Goal: Task Accomplishment & Management: Manage account settings

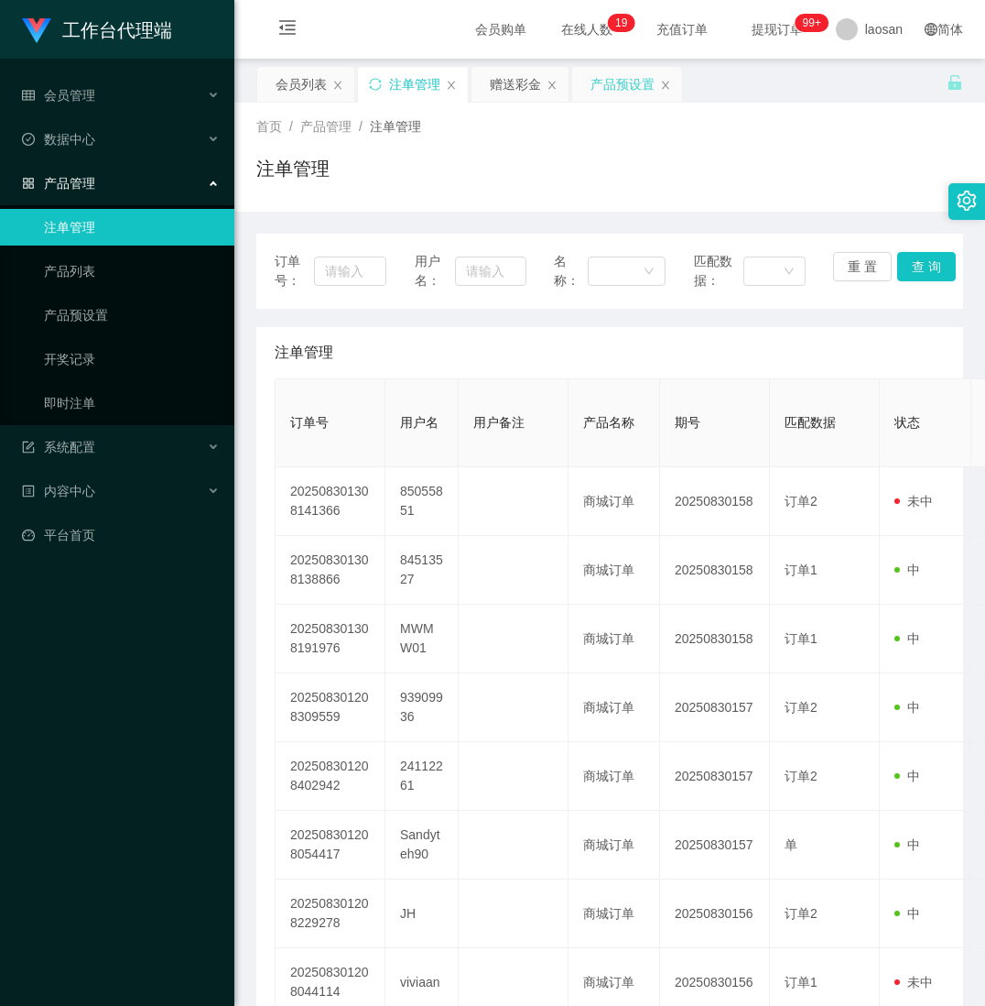
click at [614, 85] on div "产品预设置" at bounding box center [623, 84] width 64 height 35
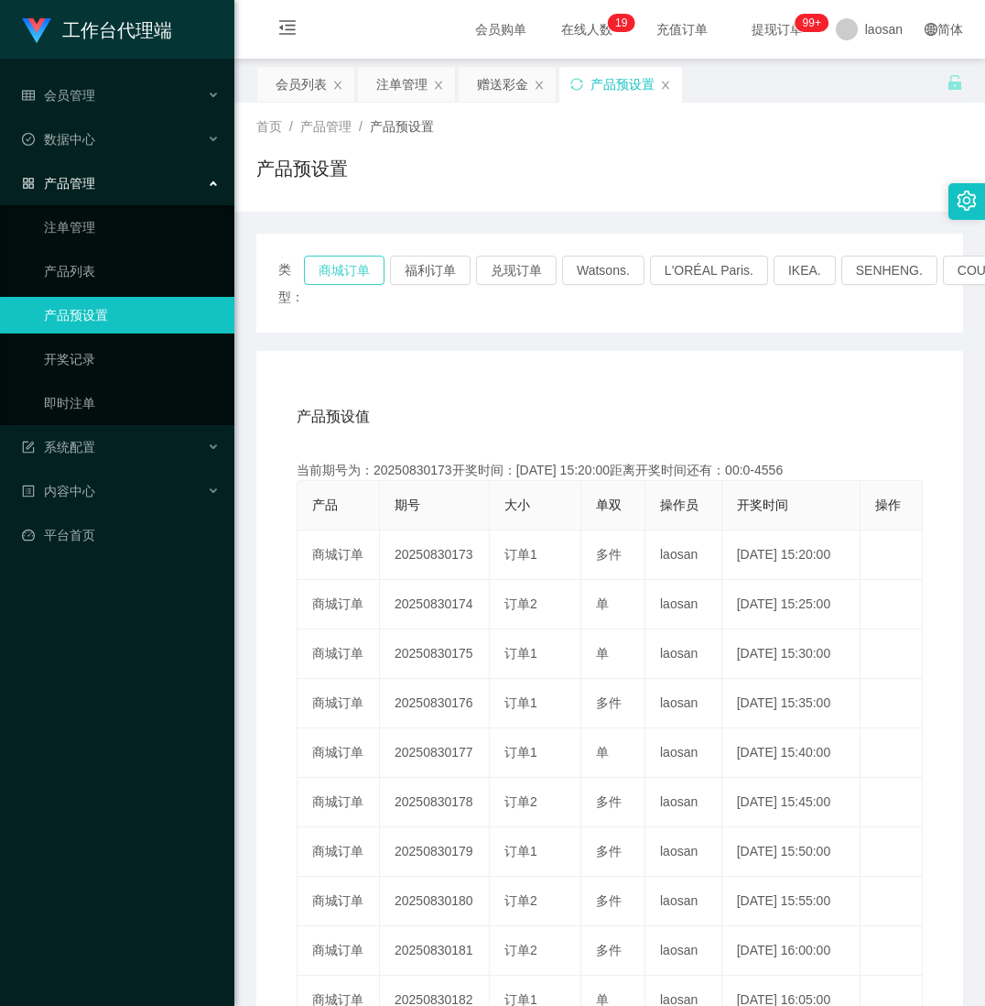
click at [331, 265] on button "商城订单" at bounding box center [344, 269] width 81 height 29
click at [345, 265] on button "商城订单" at bounding box center [344, 269] width 81 height 29
click at [346, 265] on button "商城订单" at bounding box center [344, 269] width 81 height 29
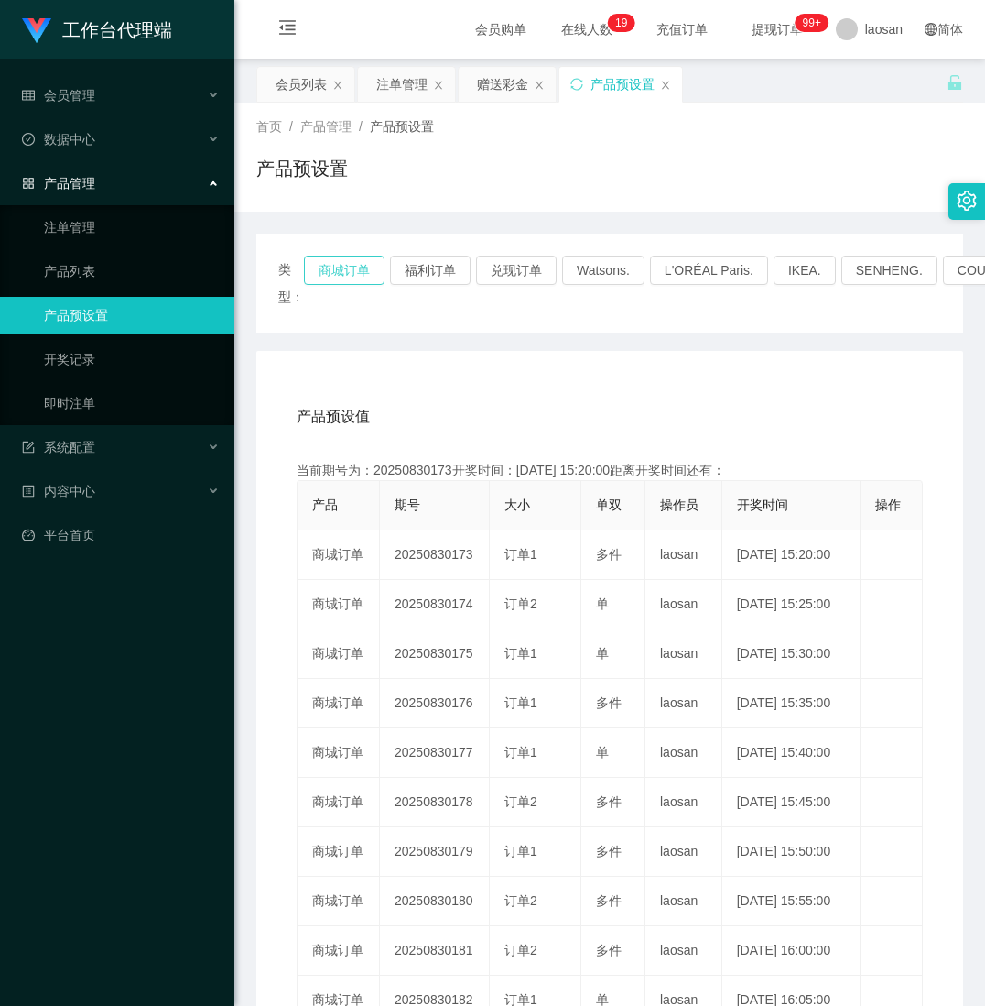
click at [346, 265] on button "商城订单" at bounding box center [344, 269] width 81 height 29
click at [348, 261] on button "商城订单" at bounding box center [344, 269] width 81 height 29
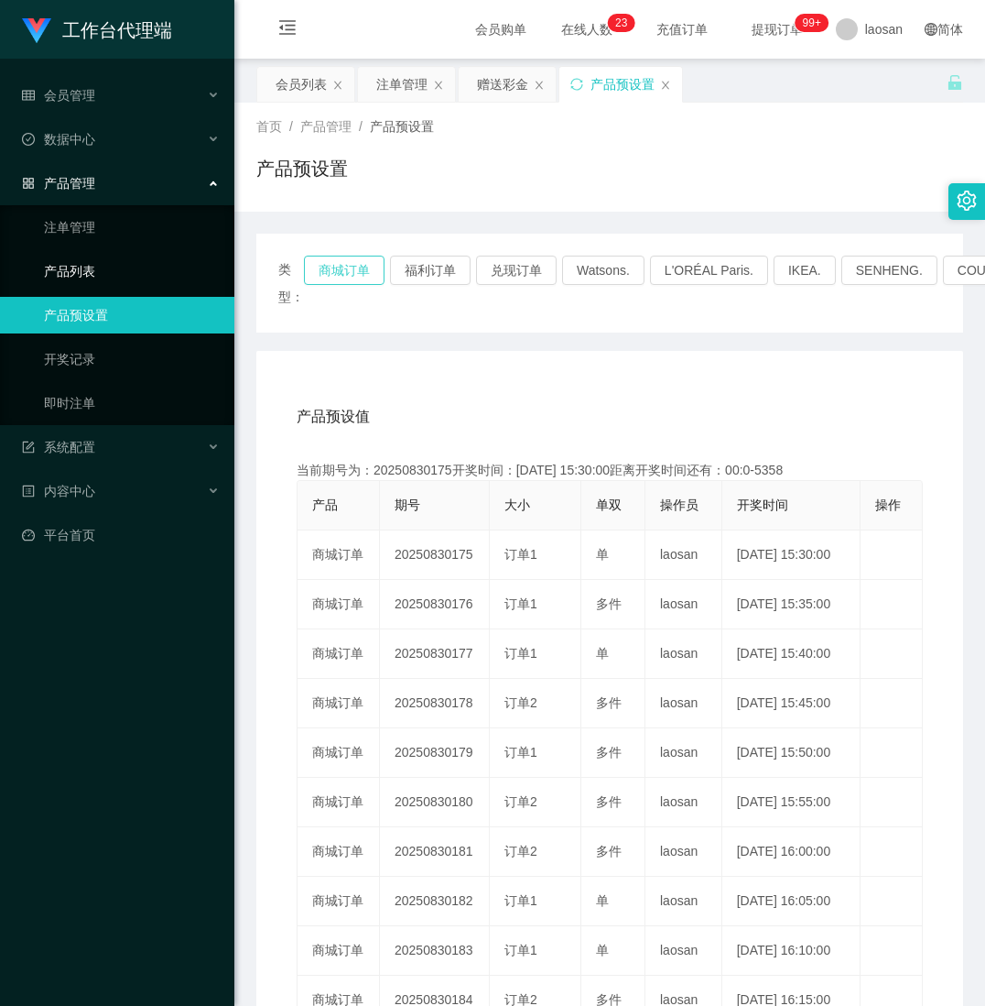
drag, startPoint x: 348, startPoint y: 261, endPoint x: 31, endPoint y: 267, distance: 316.9
click at [346, 261] on button "商城订单" at bounding box center [344, 269] width 81 height 29
click at [339, 264] on button "商城订单" at bounding box center [344, 269] width 81 height 29
click at [339, 256] on button "商城订单" at bounding box center [344, 269] width 81 height 29
click at [339, 262] on button "商城订单" at bounding box center [344, 269] width 81 height 29
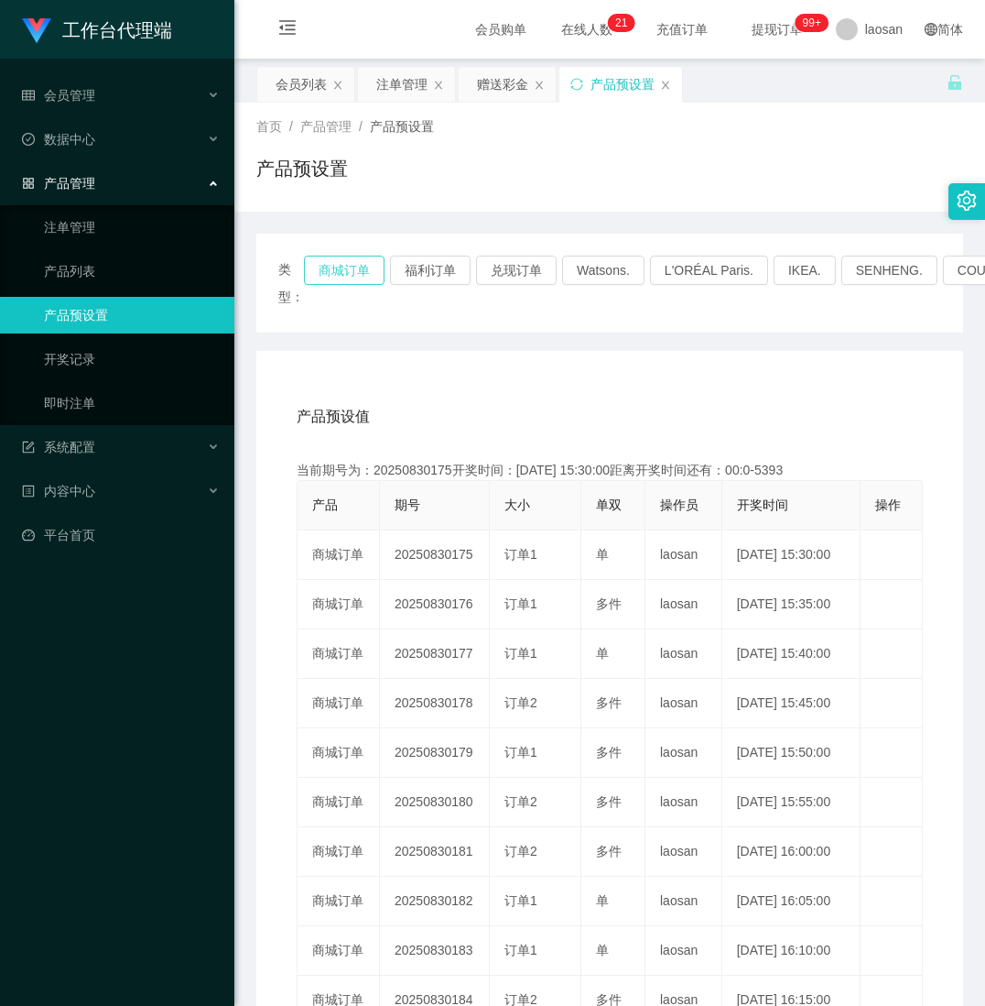
click at [339, 262] on button "商城订单" at bounding box center [344, 269] width 81 height 29
click at [339, 264] on button "商城订单" at bounding box center [344, 269] width 81 height 29
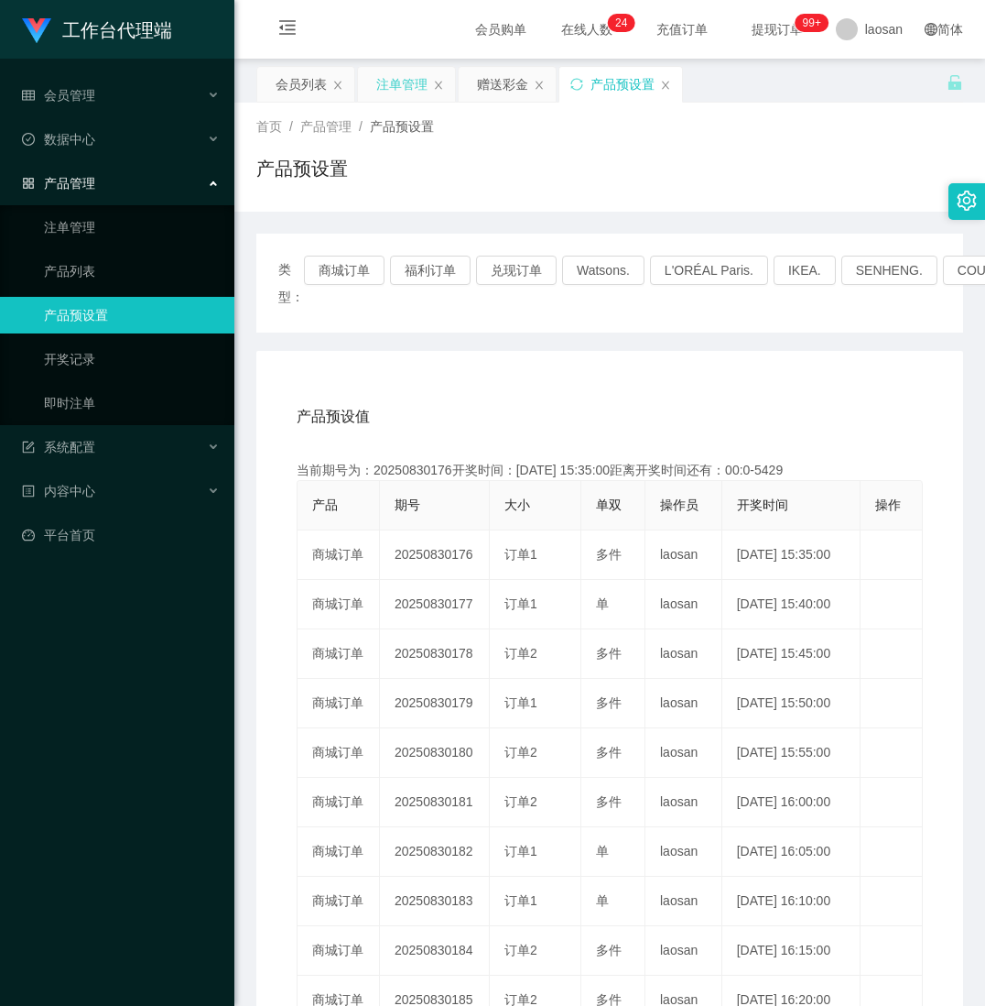
click at [403, 81] on div "注单管理" at bounding box center [401, 84] width 51 height 35
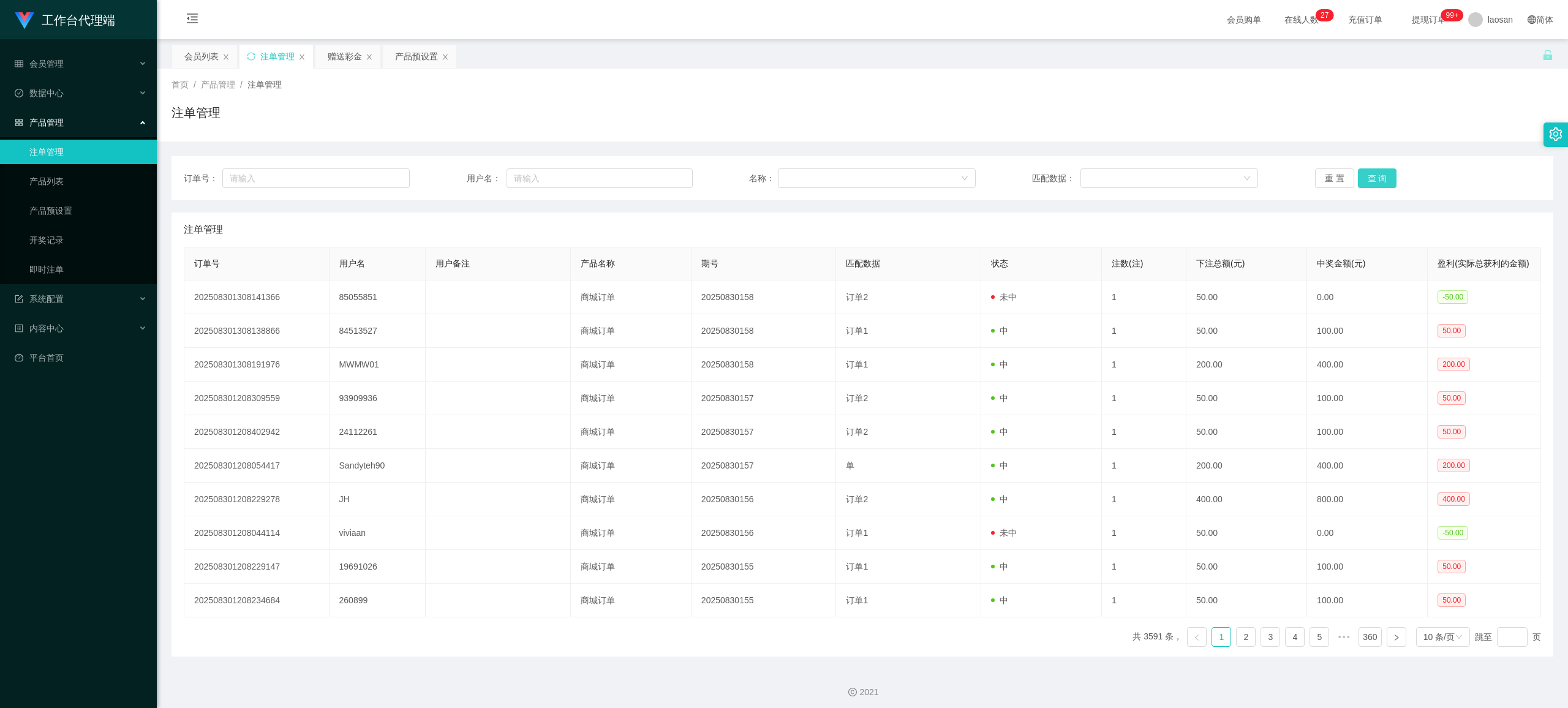
click at [658, 182] on button "查 询" at bounding box center [1377, 178] width 39 height 19
click at [658, 179] on button "查 询" at bounding box center [1377, 178] width 39 height 19
click at [658, 174] on button "查 询" at bounding box center [1377, 178] width 39 height 19
click at [658, 174] on button "查 询" at bounding box center [1384, 178] width 53 height 19
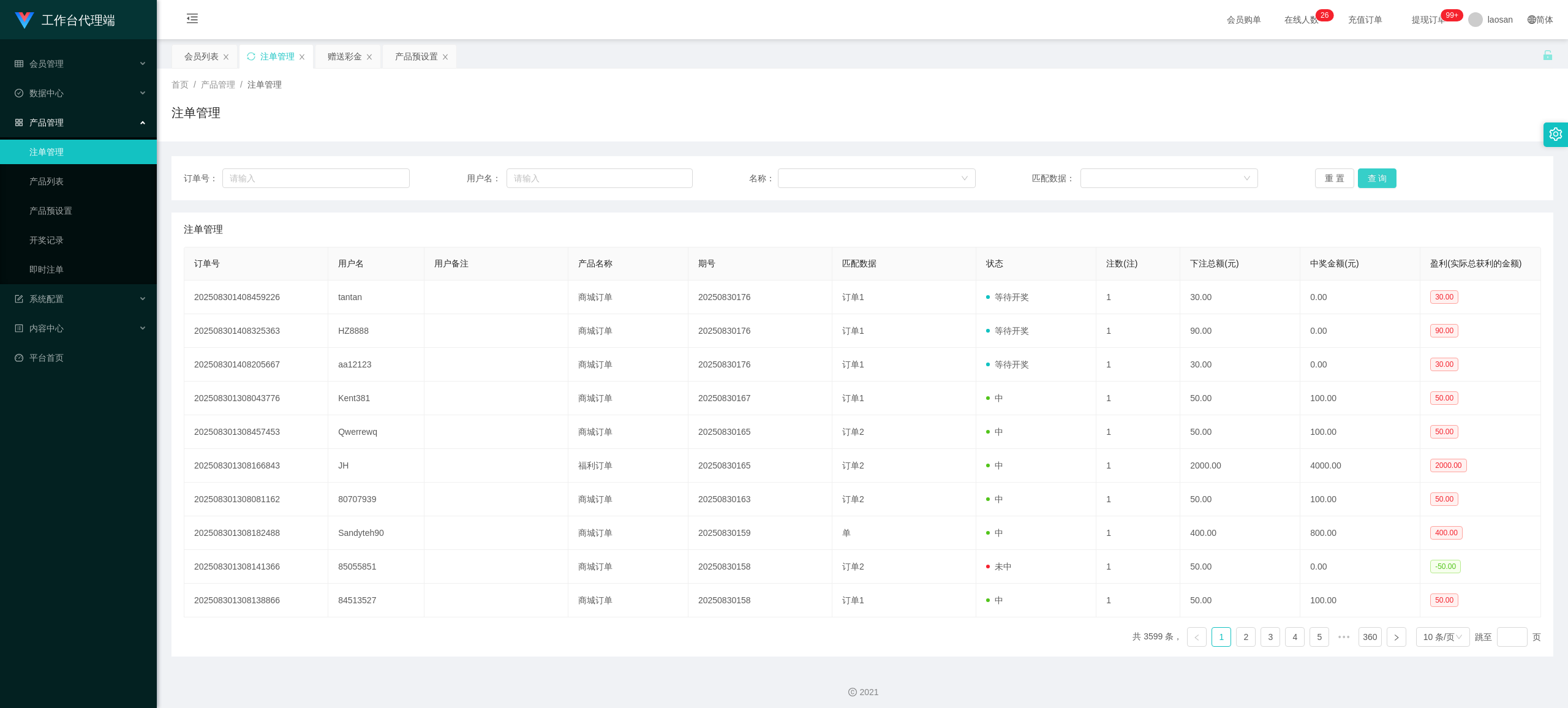
click at [658, 174] on button "查 询" at bounding box center [1377, 178] width 39 height 19
click at [658, 174] on button "查 询" at bounding box center [1384, 178] width 53 height 19
click at [658, 179] on button "查 询" at bounding box center [1377, 178] width 39 height 19
click at [658, 179] on div "重 置 查 询" at bounding box center [1428, 178] width 226 height 19
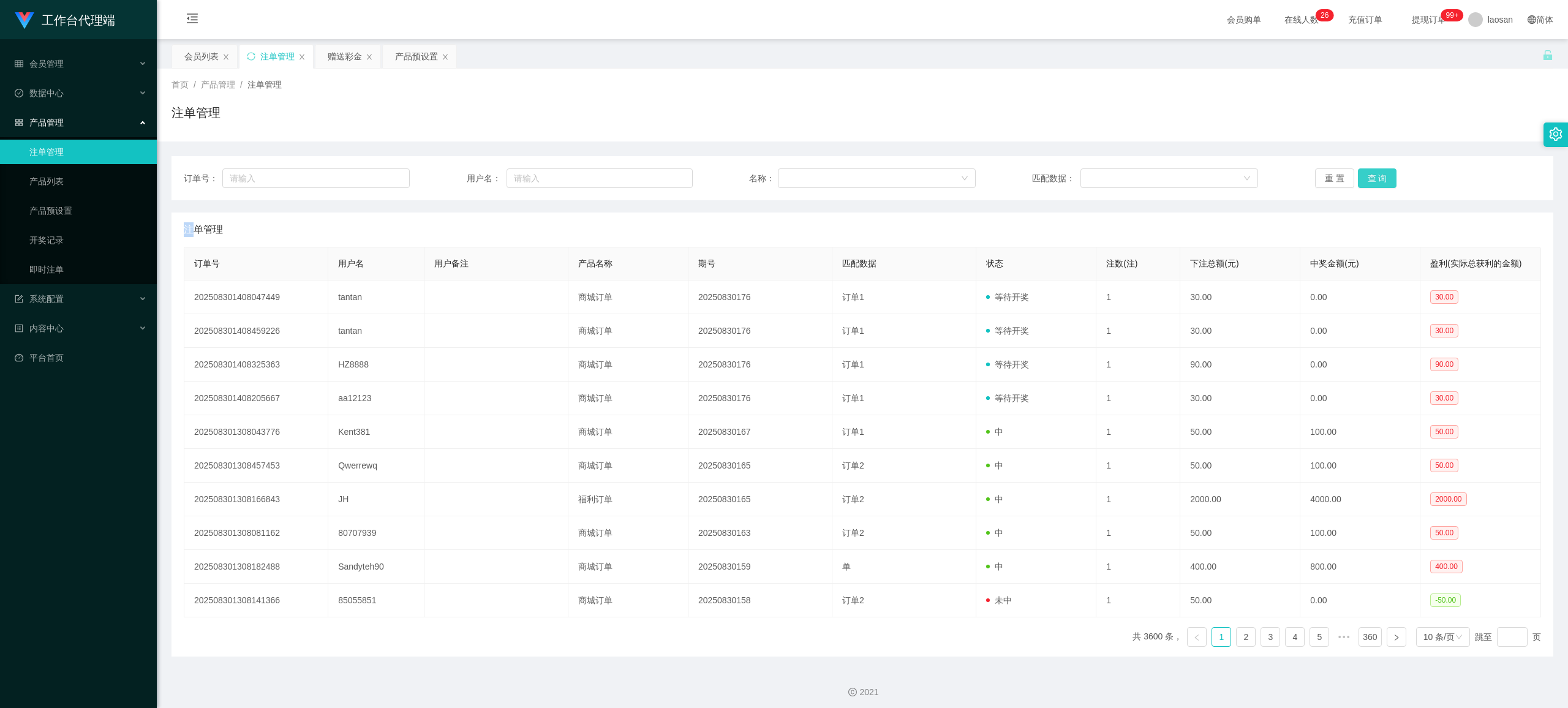
click at [658, 179] on button "查 询" at bounding box center [1377, 178] width 39 height 19
click at [658, 179] on button "查 询" at bounding box center [1384, 178] width 53 height 19
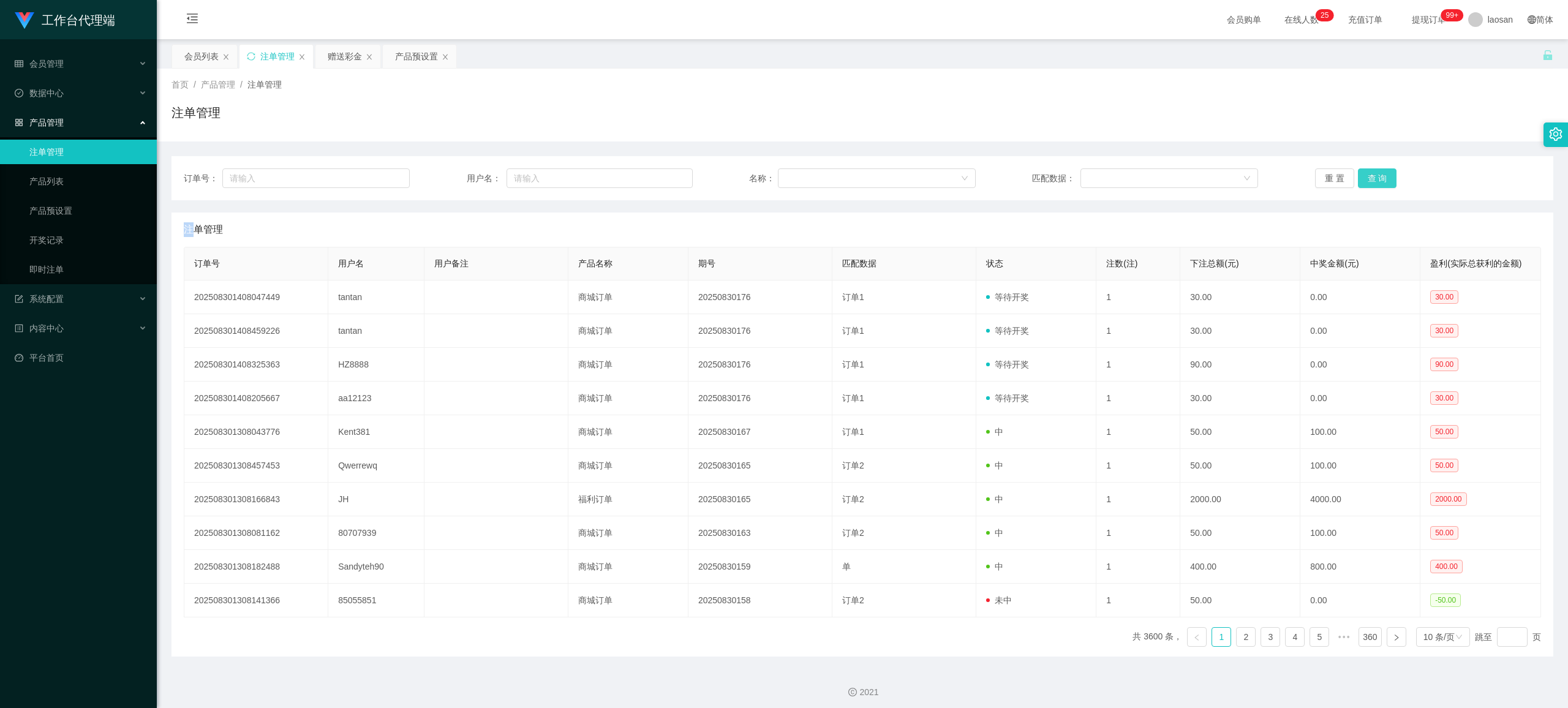
click at [658, 179] on button "查 询" at bounding box center [1377, 178] width 39 height 19
click at [658, 181] on button "查 询" at bounding box center [1377, 178] width 39 height 19
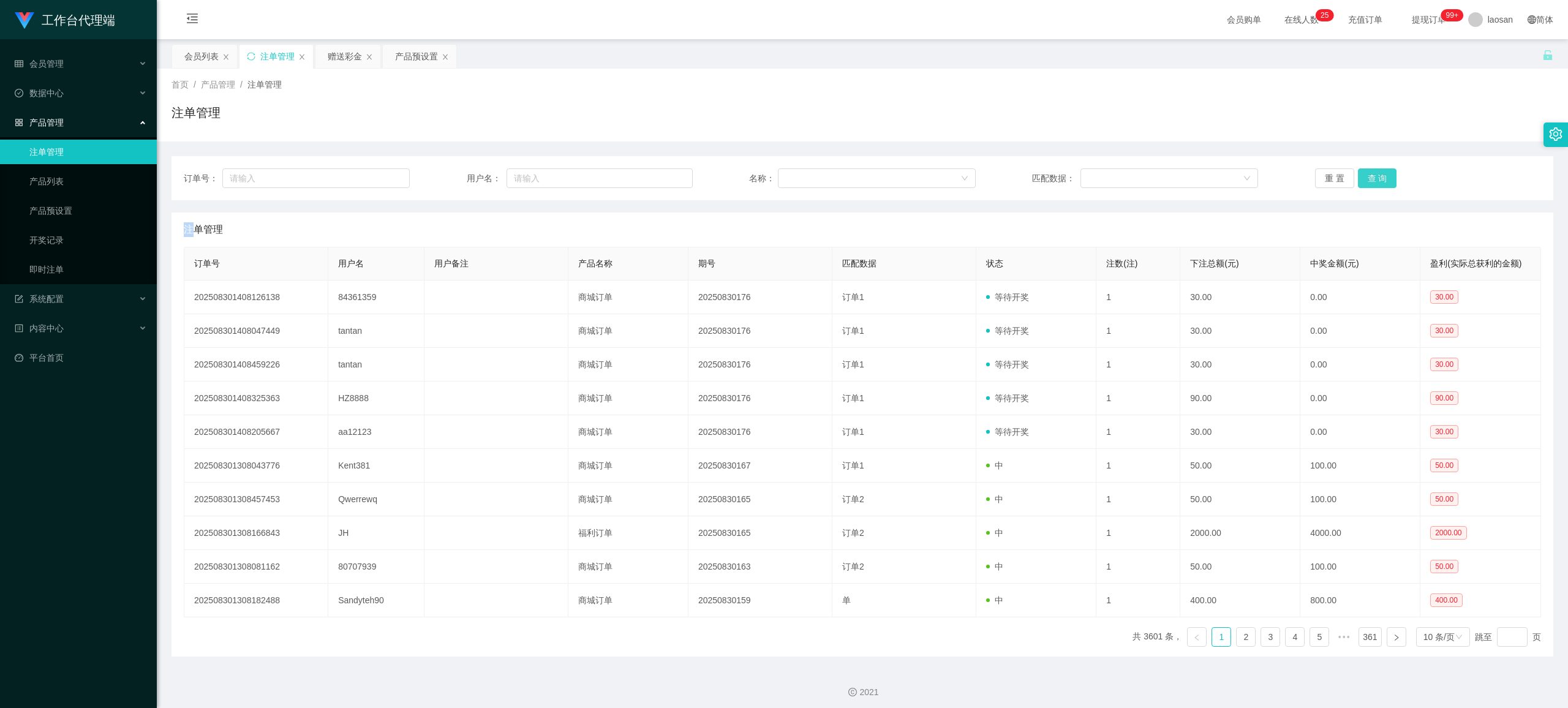
click at [658, 181] on button "查 询" at bounding box center [1377, 178] width 39 height 19
click at [658, 181] on div "重 置 查 询" at bounding box center [1428, 178] width 226 height 19
click at [658, 181] on button "查 询" at bounding box center [1377, 178] width 39 height 19
click at [658, 186] on button "查 询" at bounding box center [1377, 178] width 39 height 19
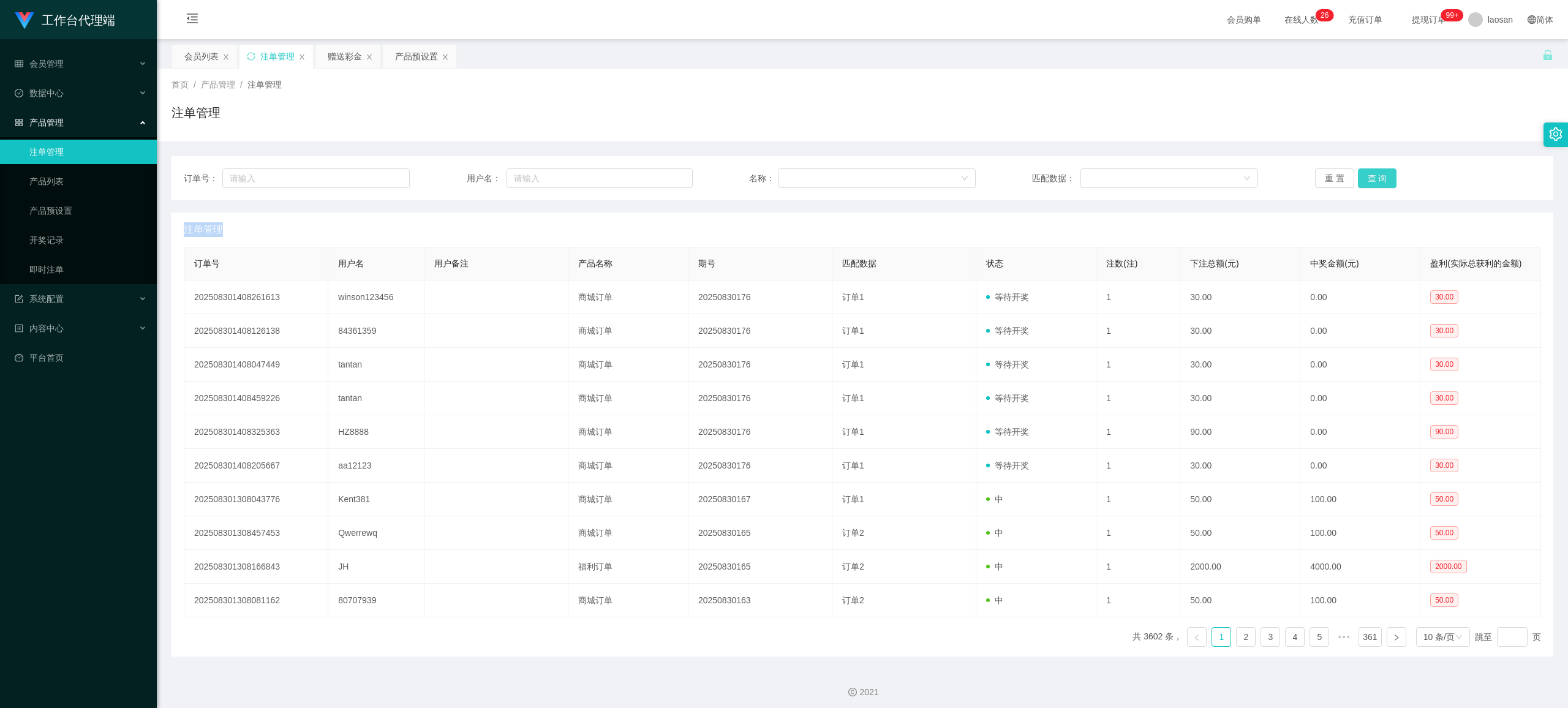
click at [658, 179] on button "查 询" at bounding box center [1377, 178] width 39 height 19
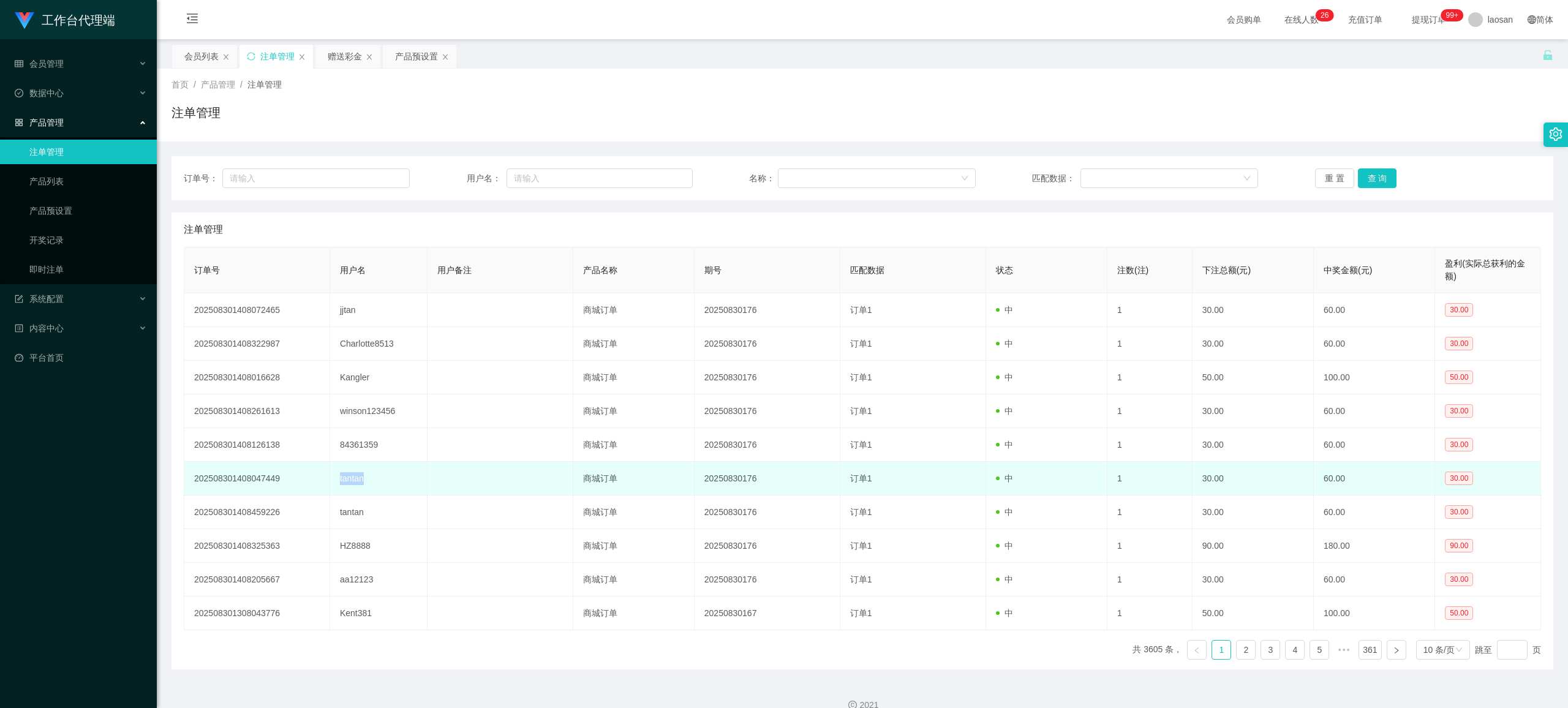
drag, startPoint x: 375, startPoint y: 485, endPoint x: 334, endPoint y: 483, distance: 41.0
click at [334, 483] on td "tantan" at bounding box center [379, 478] width 98 height 33
copy td "tantan"
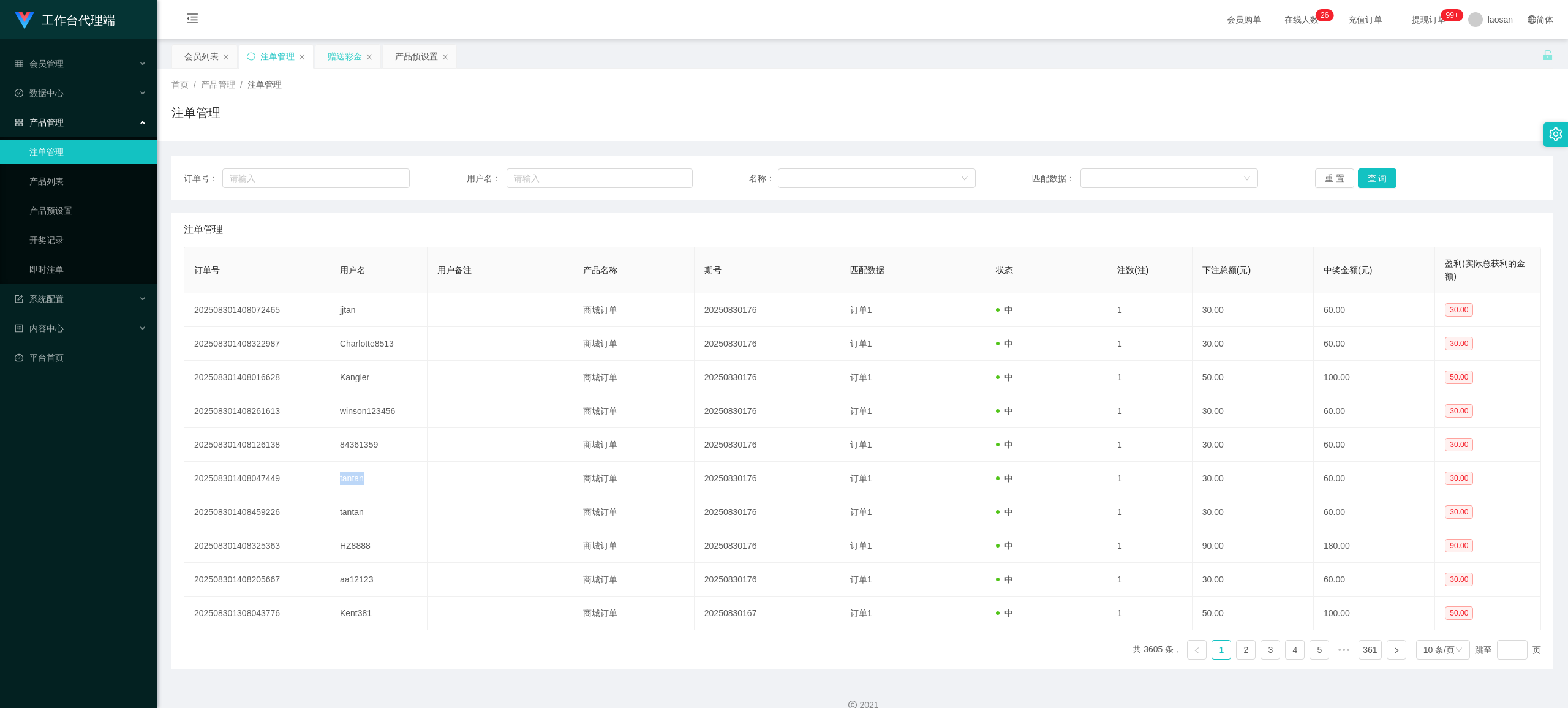
click at [348, 62] on div "赠送彩金" at bounding box center [345, 56] width 34 height 23
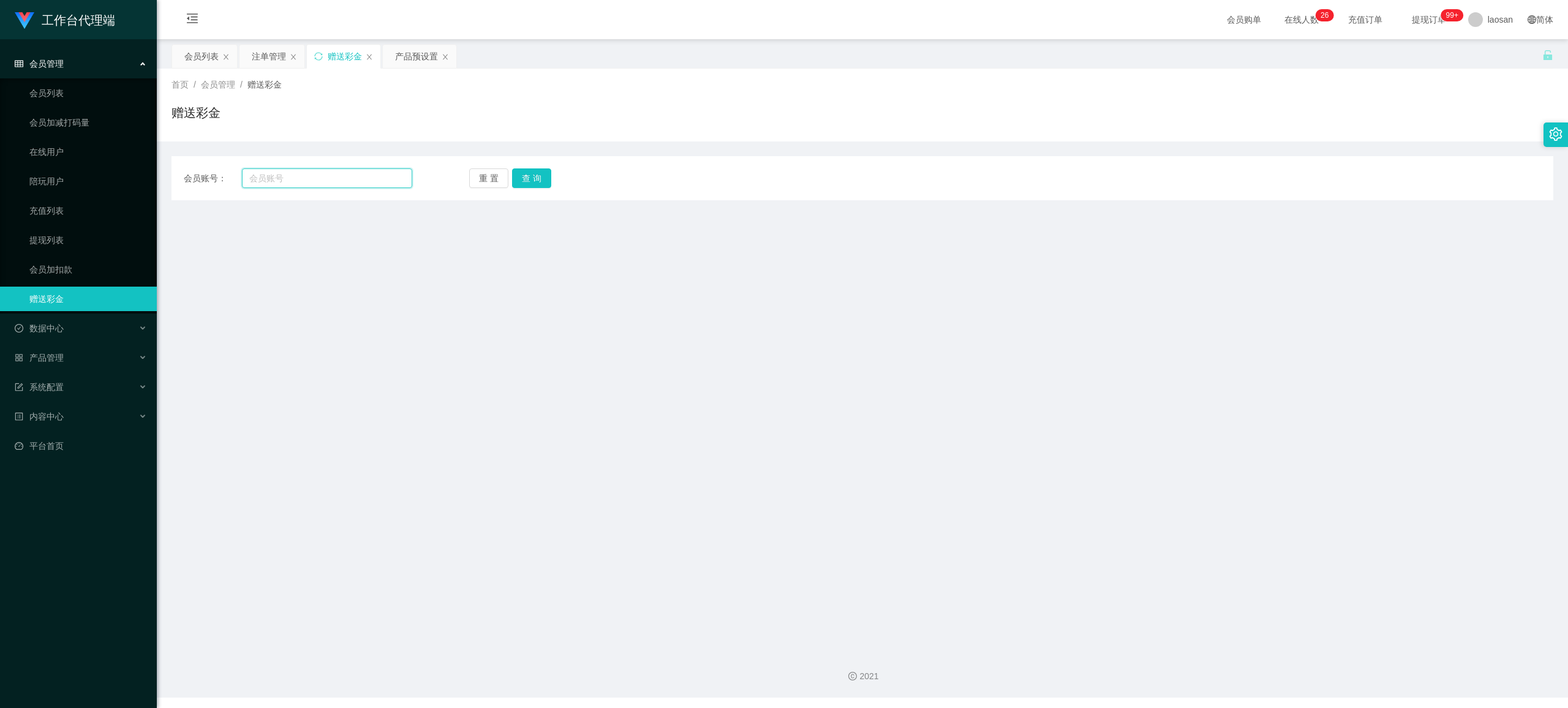
click at [326, 181] on input "text" at bounding box center [327, 178] width 171 height 19
paste input "tantan"
type input "tantan"
click at [532, 186] on button "查 询" at bounding box center [532, 178] width 39 height 19
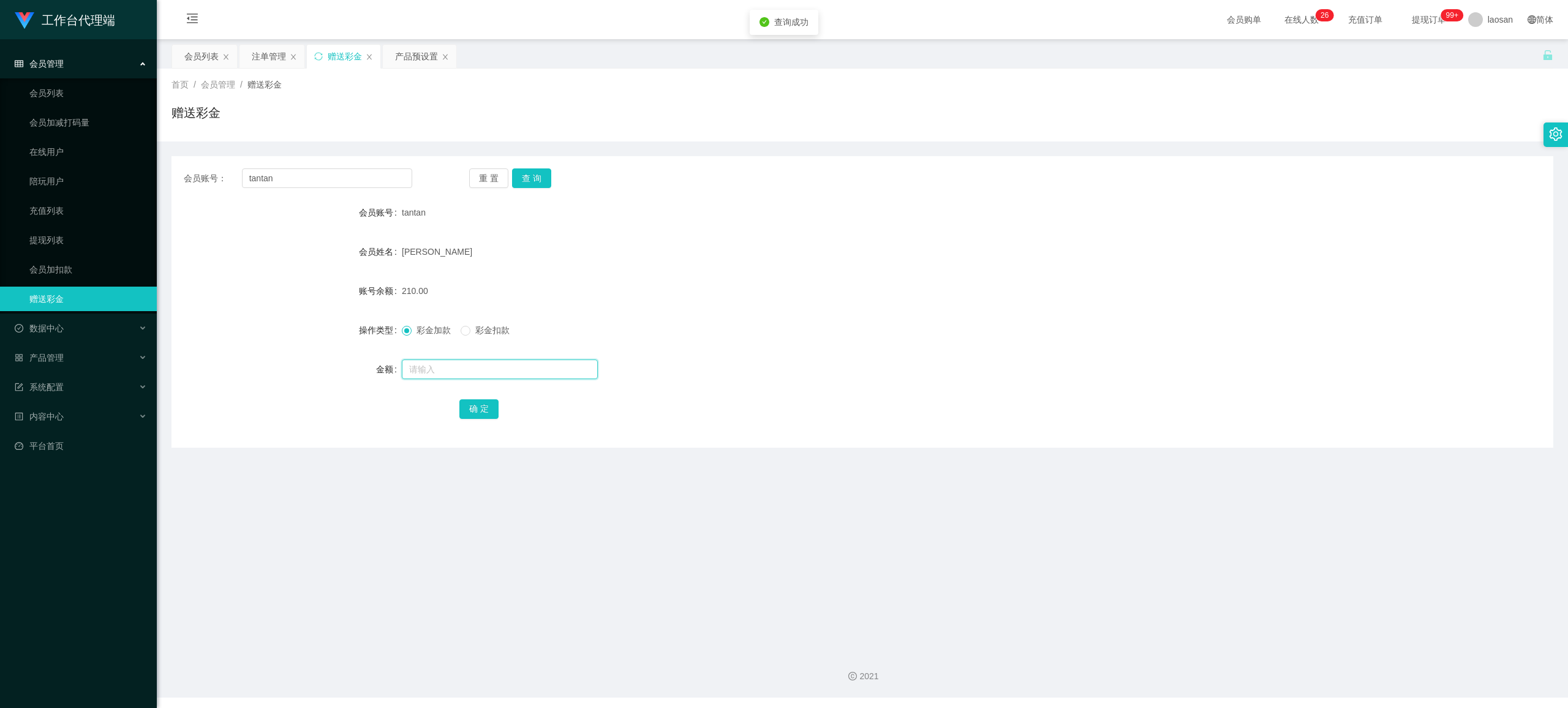
click at [472, 361] on input "text" at bounding box center [500, 369] width 196 height 19
click at [459, 368] on input "text" at bounding box center [500, 369] width 196 height 19
type input "30"
click at [469, 410] on button "确 定" at bounding box center [479, 408] width 39 height 19
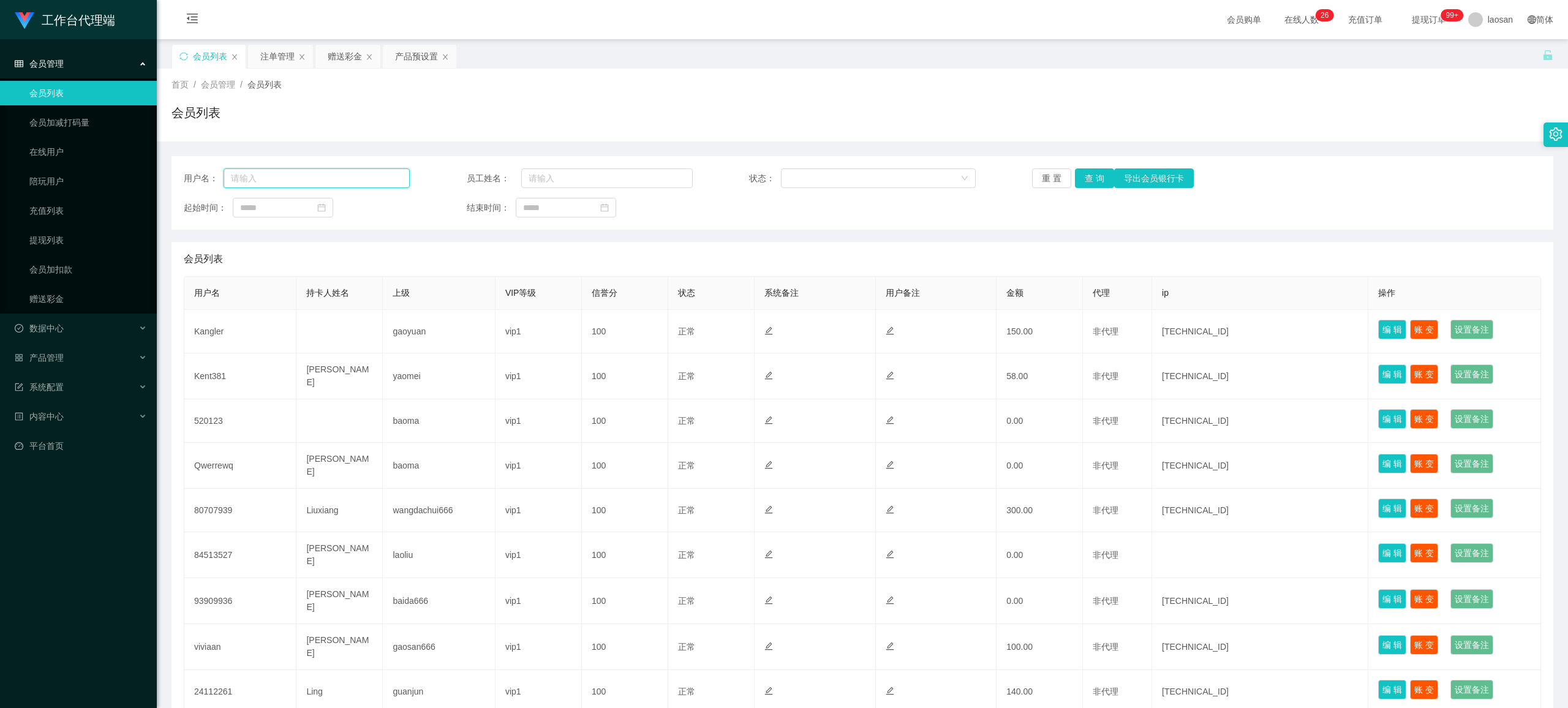
click at [288, 184] on input "text" at bounding box center [316, 178] width 186 height 19
paste input "tantan"
type input "tantan"
click at [290, 57] on div "注单管理" at bounding box center [277, 56] width 34 height 23
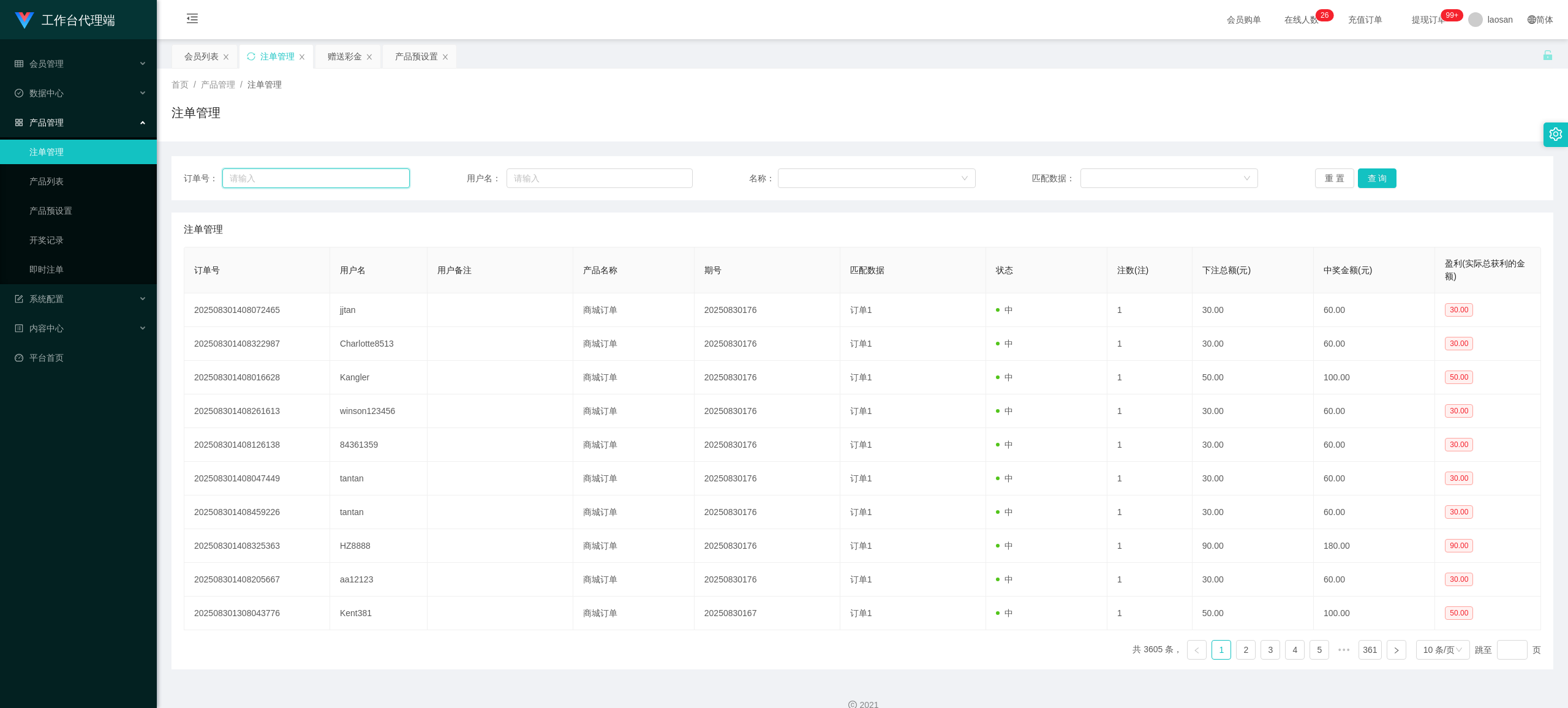
click at [307, 177] on input "text" at bounding box center [316, 178] width 187 height 19
paste input "tantan"
type input "tantan"
